Goal: Task Accomplishment & Management: Complete application form

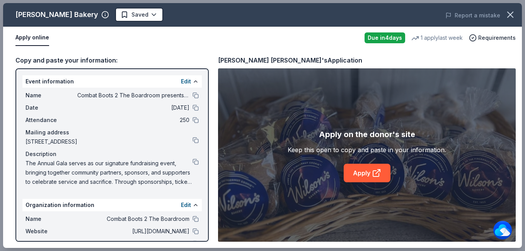
scroll to position [155, 0]
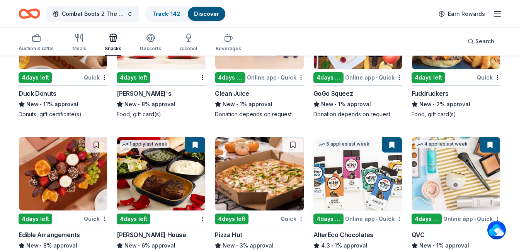
scroll to position [1226, 0]
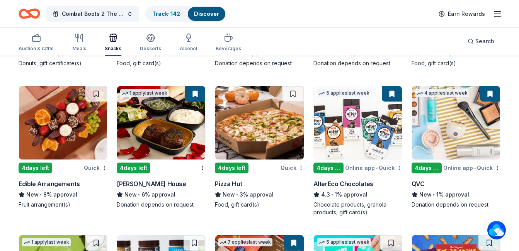
click at [148, 187] on div "Ruth's Chris Steak House" at bounding box center [151, 183] width 69 height 9
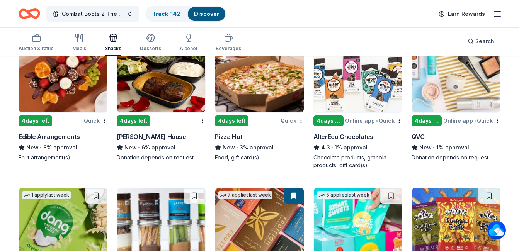
scroll to position [1235, 0]
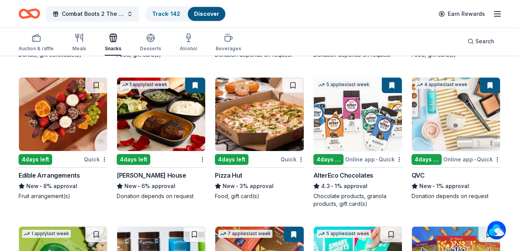
click at [69, 120] on img at bounding box center [63, 114] width 88 height 73
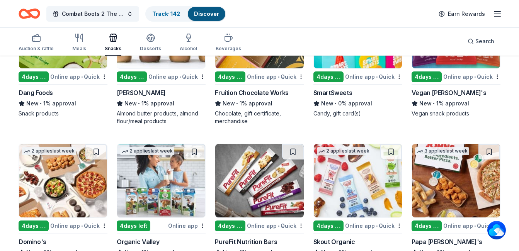
scroll to position [1505, 0]
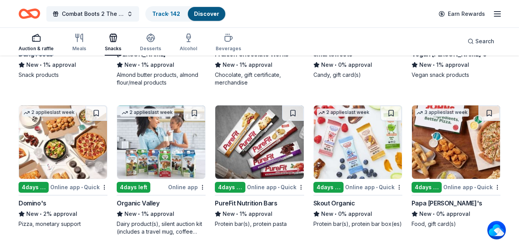
click at [39, 41] on rect "button" at bounding box center [36, 38] width 8 height 5
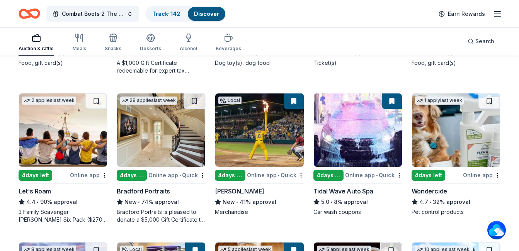
scroll to position [348, 0]
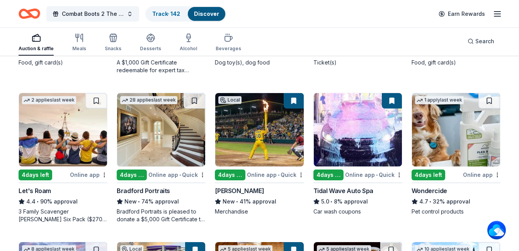
click at [84, 133] on img at bounding box center [63, 129] width 88 height 73
click at [367, 139] on img at bounding box center [358, 129] width 88 height 73
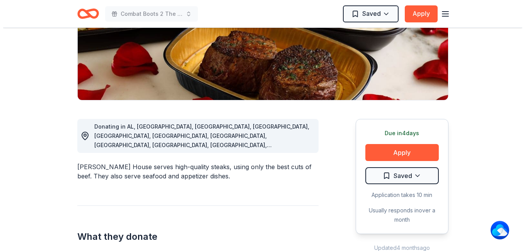
scroll to position [155, 0]
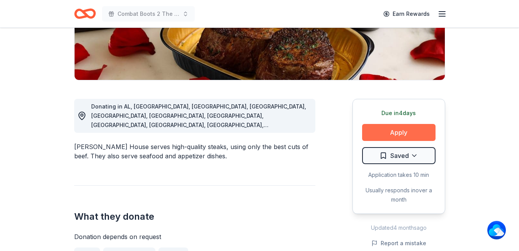
click at [415, 127] on button "Apply" at bounding box center [398, 132] width 73 height 17
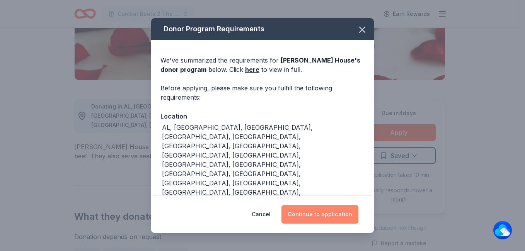
click at [320, 215] on button "Continue to application" at bounding box center [319, 214] width 77 height 19
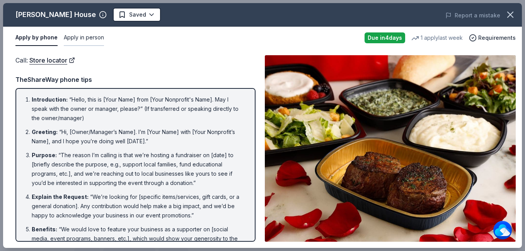
click at [89, 36] on button "Apply in person" at bounding box center [84, 38] width 40 height 16
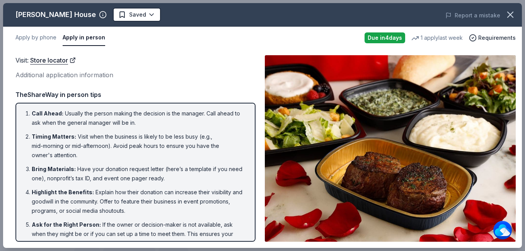
scroll to position [0, 0]
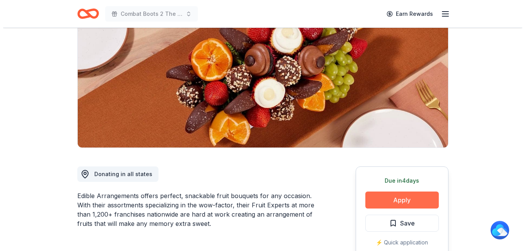
scroll to position [232, 0]
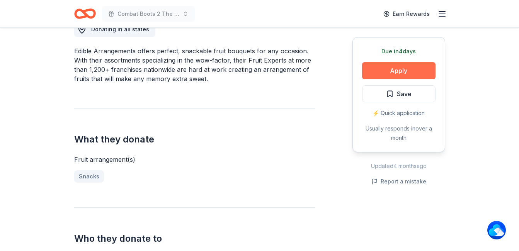
click at [405, 69] on button "Apply" at bounding box center [398, 70] width 73 height 17
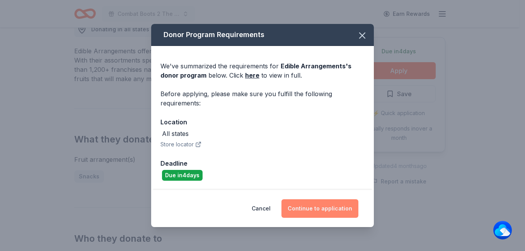
click at [331, 207] on button "Continue to application" at bounding box center [319, 208] width 77 height 19
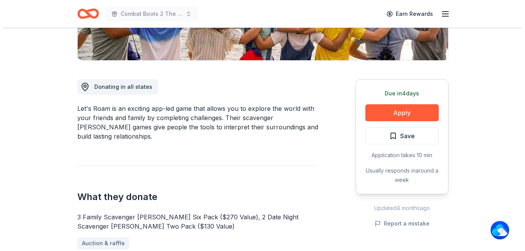
scroll to position [193, 0]
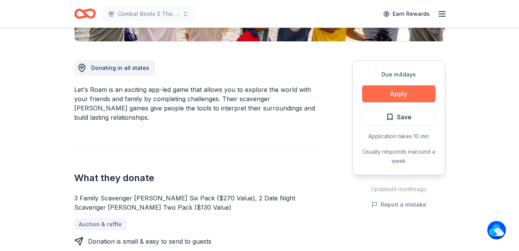
click at [391, 93] on button "Apply" at bounding box center [398, 93] width 73 height 17
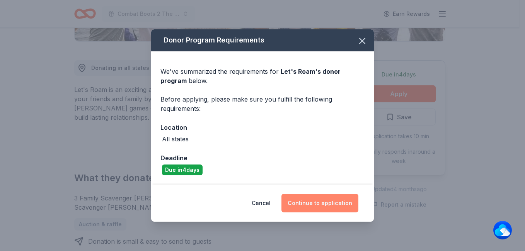
click at [311, 198] on button "Continue to application" at bounding box center [319, 203] width 77 height 19
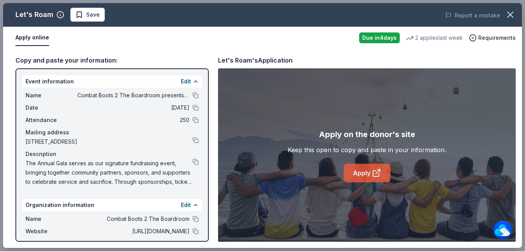
click at [367, 174] on link "Apply" at bounding box center [366, 173] width 47 height 19
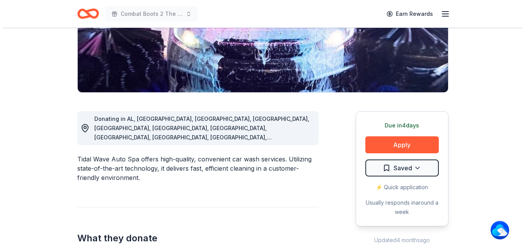
scroll to position [270, 0]
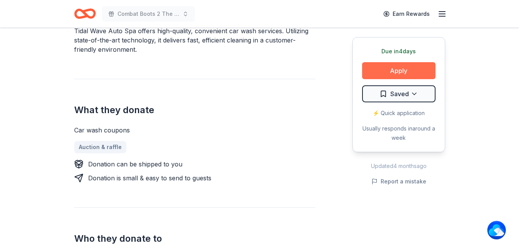
click at [388, 73] on button "Apply" at bounding box center [398, 70] width 73 height 17
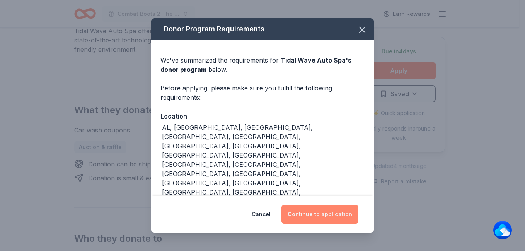
click at [322, 216] on button "Continue to application" at bounding box center [319, 214] width 77 height 19
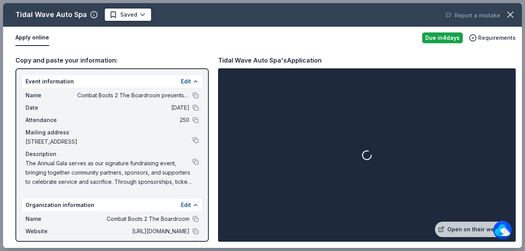
click at [36, 36] on button "Apply online" at bounding box center [32, 38] width 34 height 16
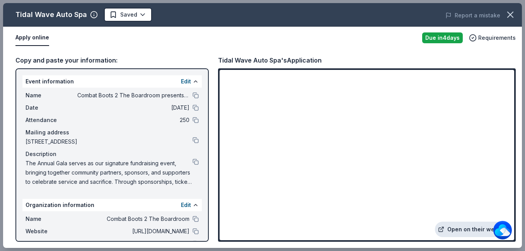
click at [460, 228] on link "Open on their website" at bounding box center [473, 229] width 76 height 15
